Goal: Task Accomplishment & Management: Use online tool/utility

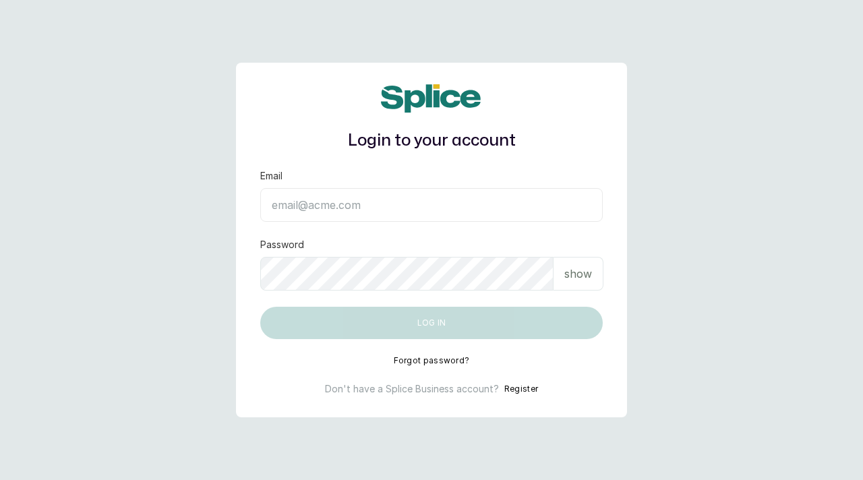
click at [308, 204] on input "Email" at bounding box center [431, 205] width 342 height 34
paste input "[EMAIL_ADDRESS][DOMAIN_NAME] sAnalyticsMed2612?"
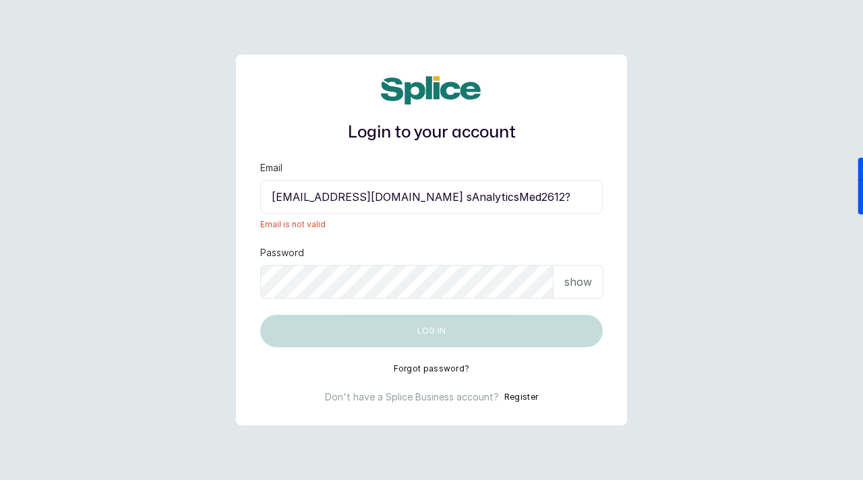
drag, startPoint x: 476, startPoint y: 197, endPoint x: 588, endPoint y: 195, distance: 111.9
click at [589, 195] on input "[EMAIL_ADDRESS][DOMAIN_NAME] sAnalyticsMed2612?" at bounding box center [431, 197] width 342 height 34
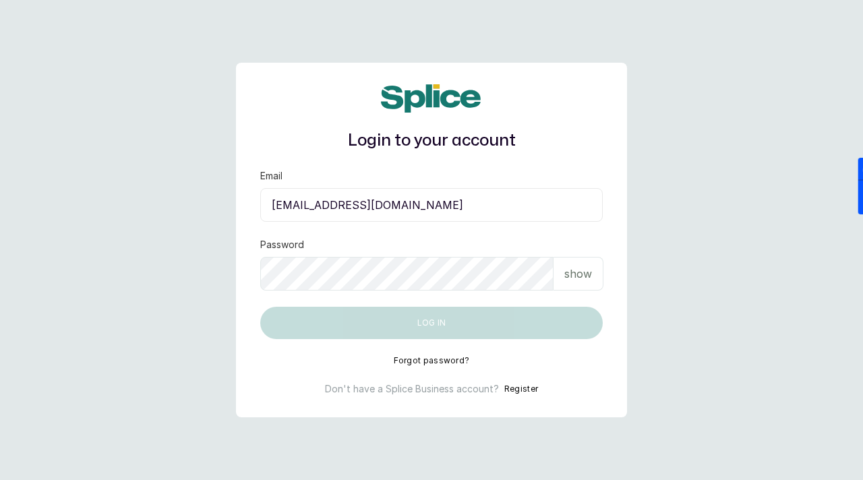
type input "[EMAIL_ADDRESS][DOMAIN_NAME]"
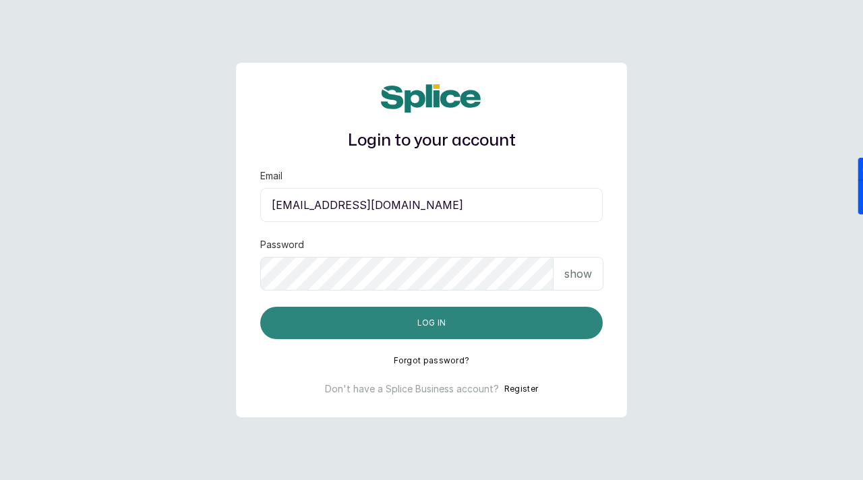
click at [435, 322] on button "Log in" at bounding box center [431, 323] width 342 height 32
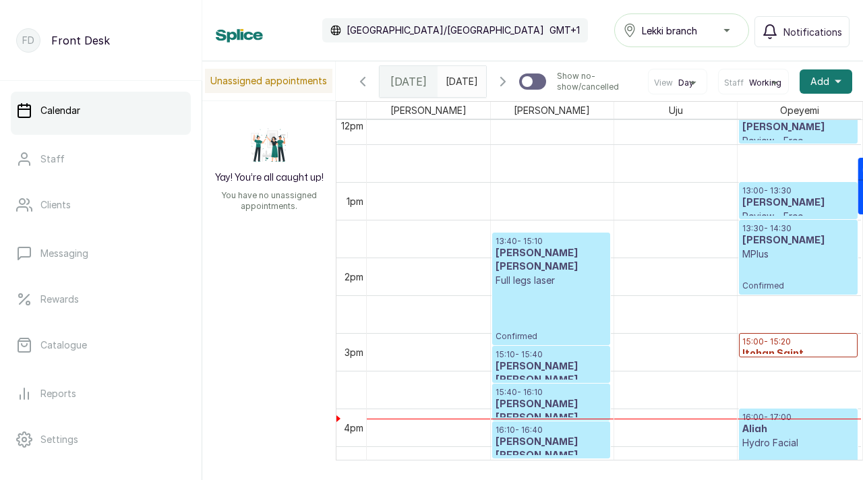
scroll to position [966, 0]
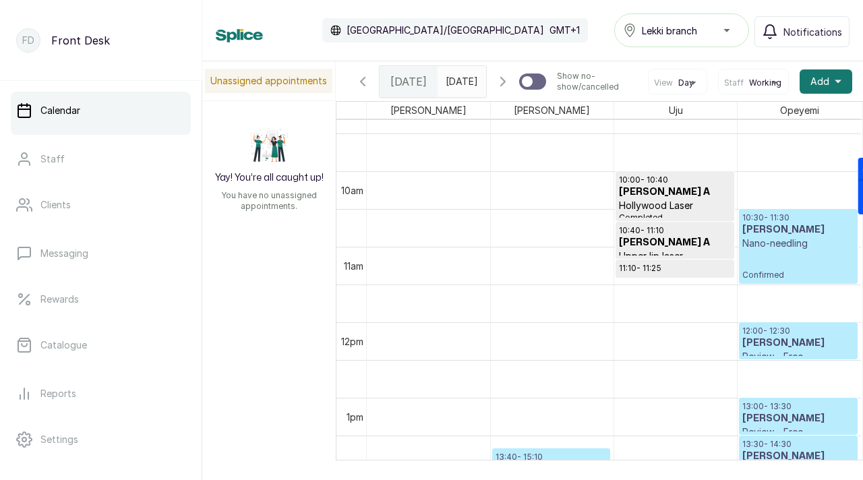
click at [455, 88] on span "[DATE]" at bounding box center [461, 81] width 32 height 14
click at [505, 90] on icon "button" at bounding box center [503, 81] width 16 height 16
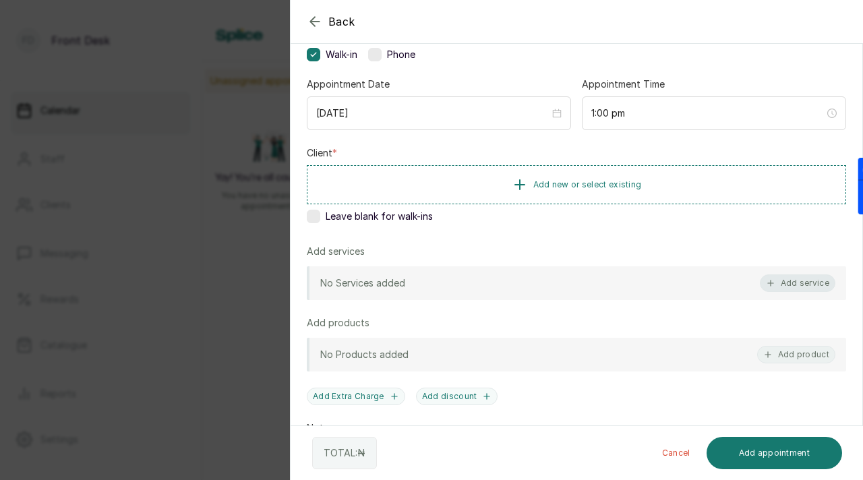
click at [782, 280] on button "Add service" at bounding box center [796, 283] width 75 height 18
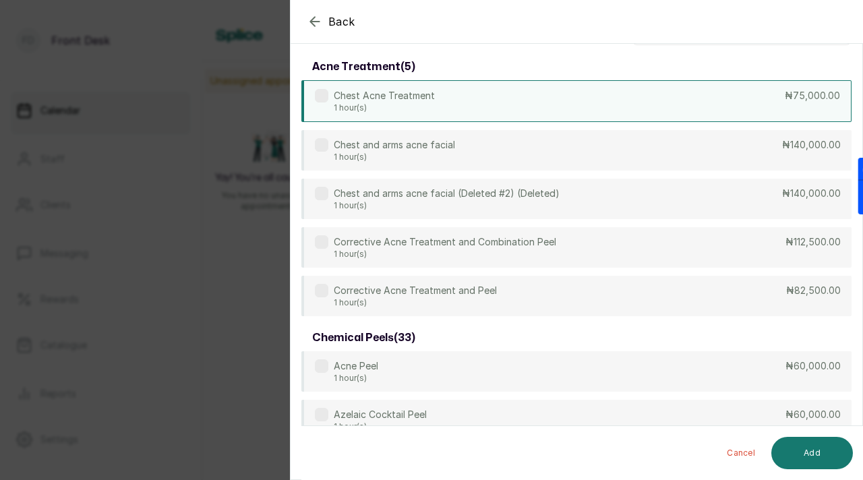
scroll to position [0, 0]
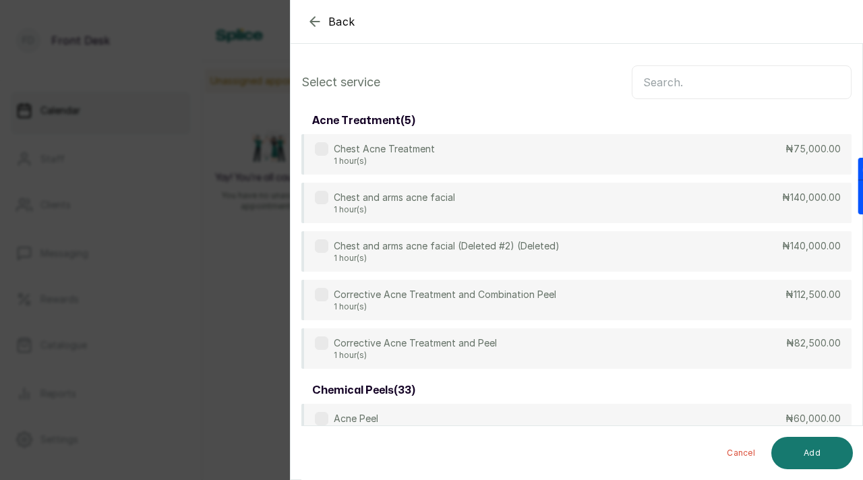
click at [724, 98] on input "text" at bounding box center [741, 82] width 220 height 34
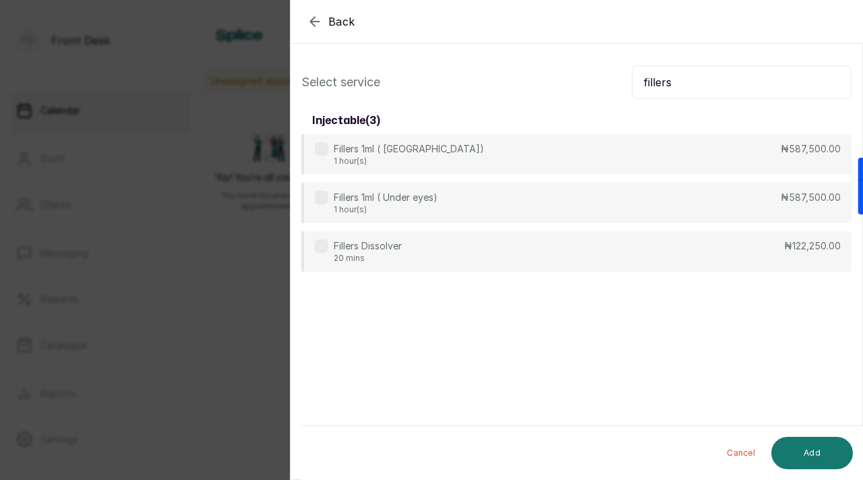
click at [664, 78] on input "fillers" at bounding box center [741, 82] width 220 height 34
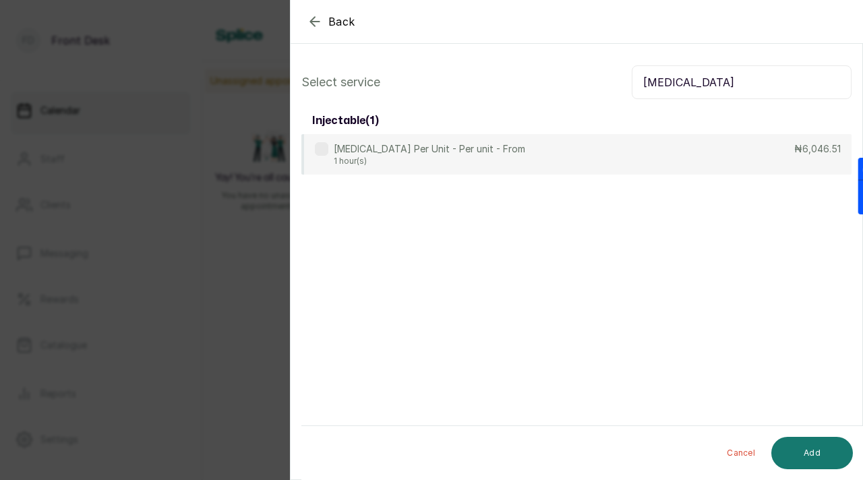
type input "[MEDICAL_DATA]"
click at [316, 22] on icon "button" at bounding box center [314, 21] width 9 height 9
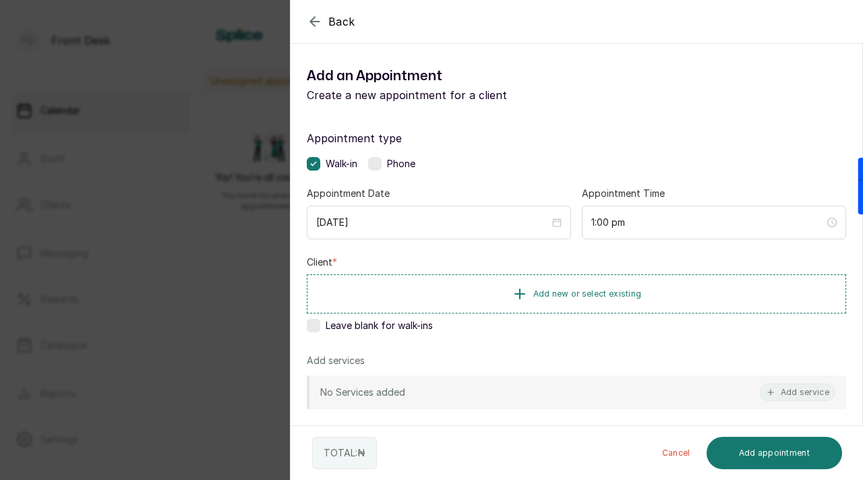
click at [316, 22] on icon "button" at bounding box center [314, 21] width 9 height 9
